Goal: Find specific page/section

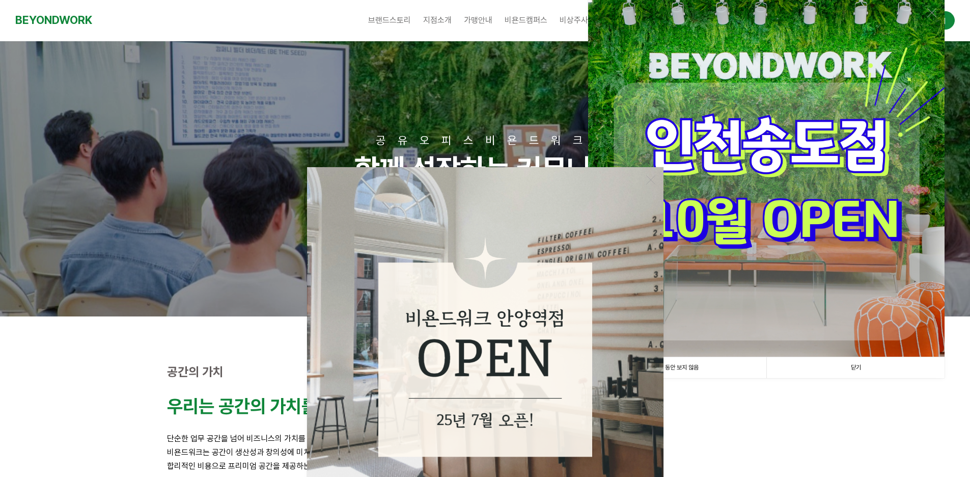
click at [771, 420] on p at bounding box center [485, 424] width 636 height 14
click at [855, 371] on link "닫기" at bounding box center [855, 367] width 178 height 21
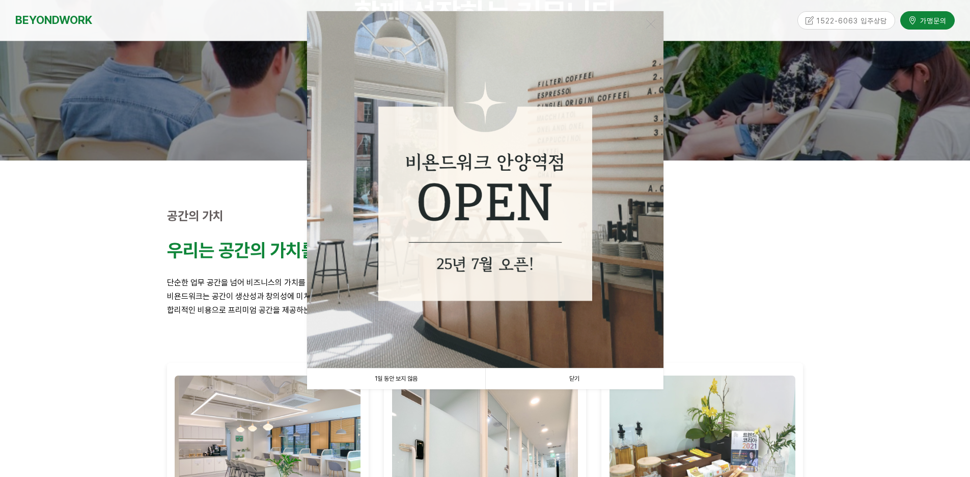
scroll to position [255, 0]
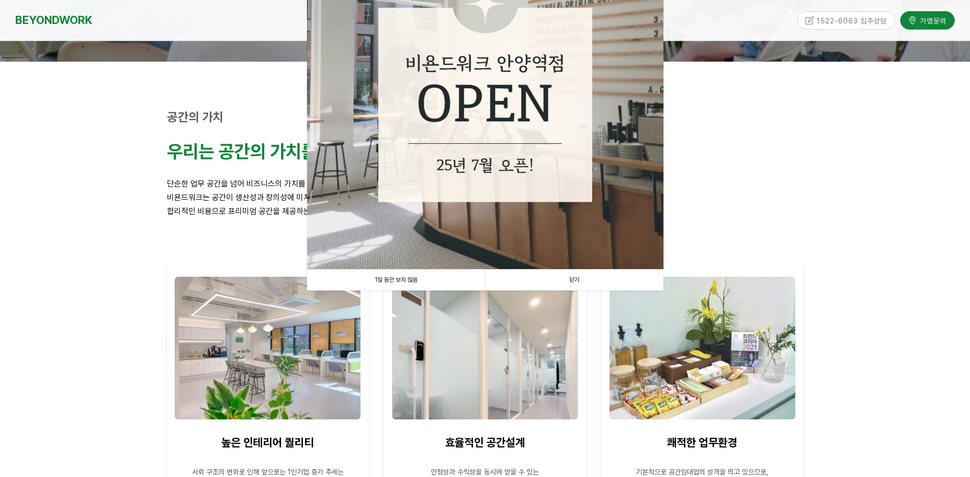
click at [573, 271] on link "닫기" at bounding box center [574, 279] width 178 height 21
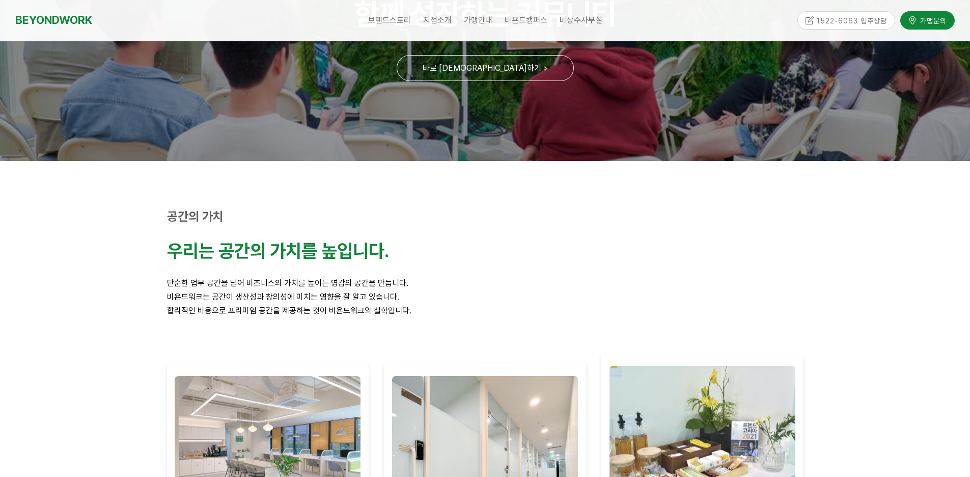
scroll to position [0, 0]
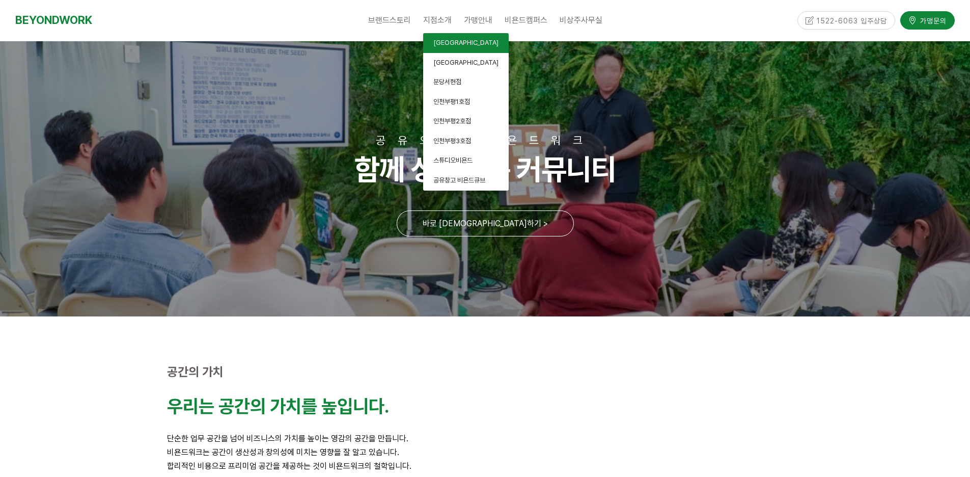
click at [455, 41] on span "[GEOGRAPHIC_DATA]" at bounding box center [465, 43] width 65 height 8
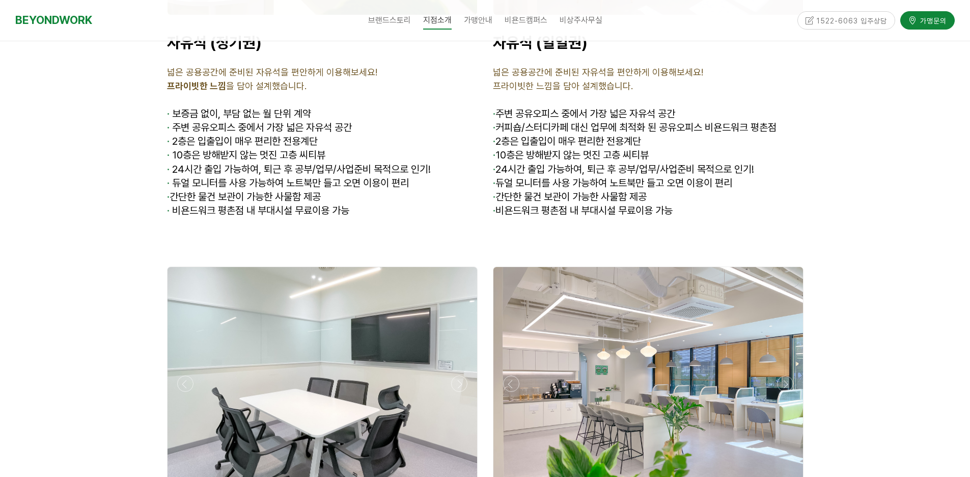
scroll to position [3768, 0]
